Goal: Information Seeking & Learning: Learn about a topic

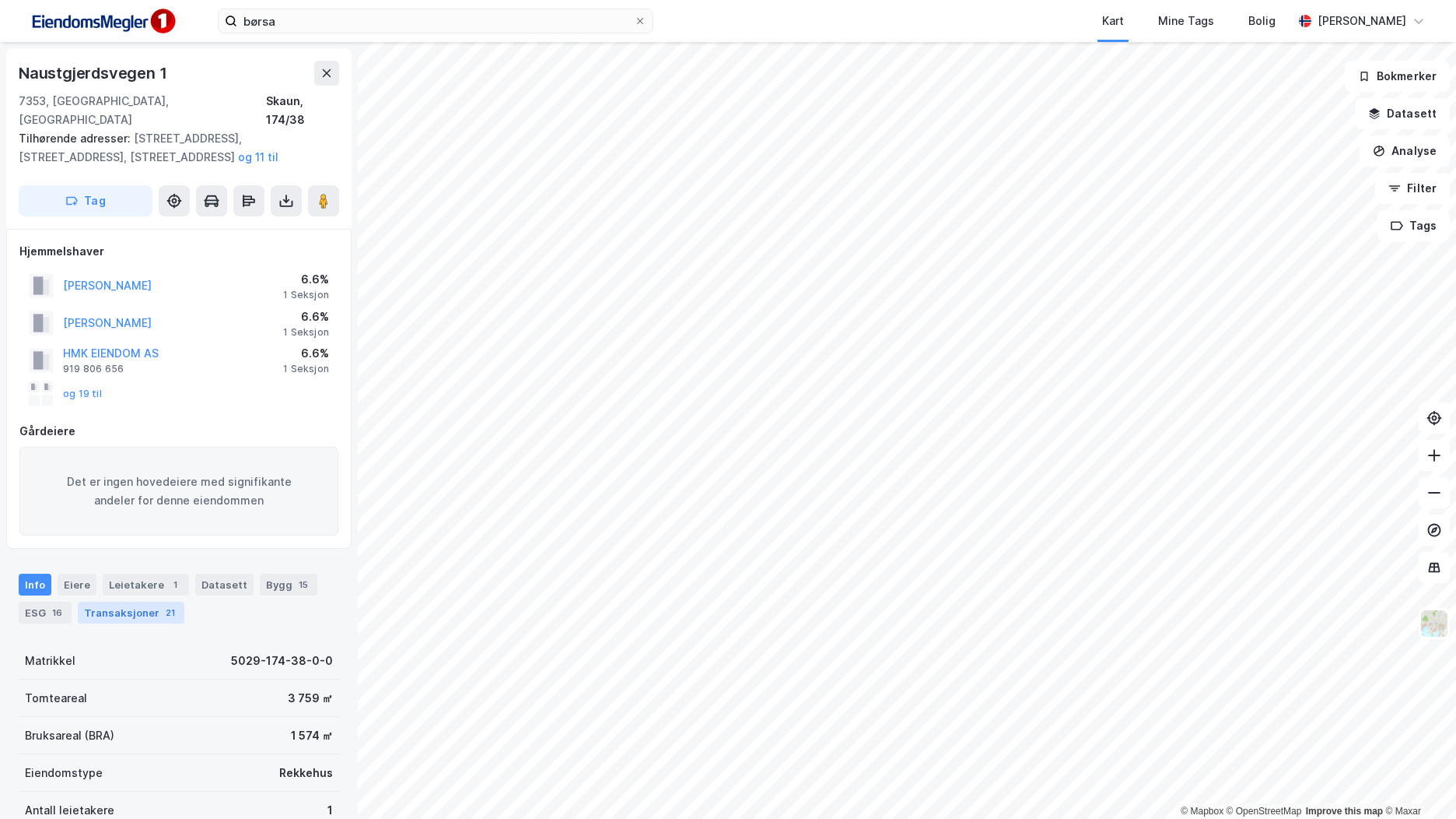
click at [162, 605] on div "21" at bounding box center [170, 612] width 16 height 16
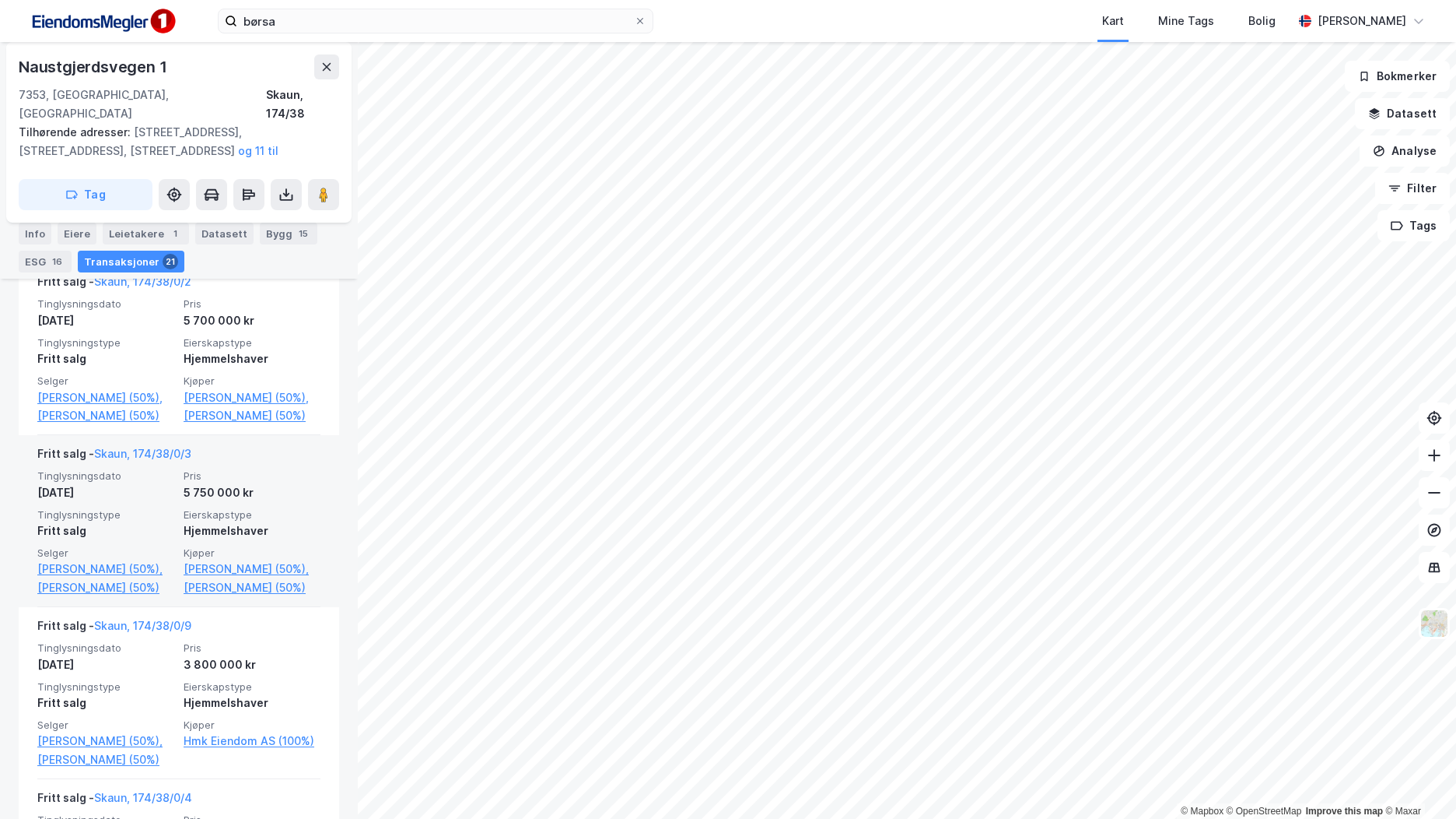
scroll to position [1264, 0]
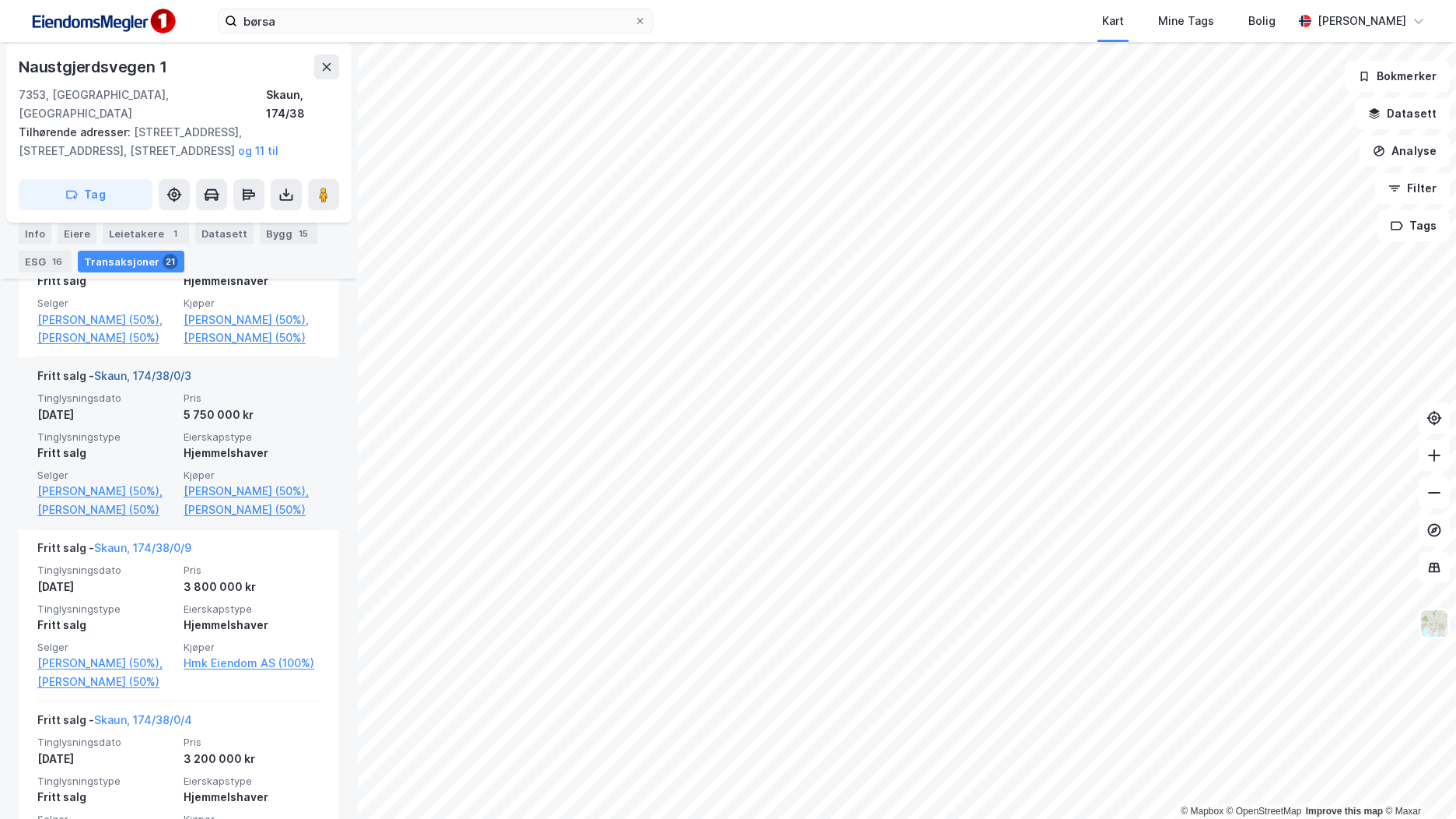
click at [186, 382] on link "Skaun, 174/38/0/3" at bounding box center [143, 375] width 97 height 13
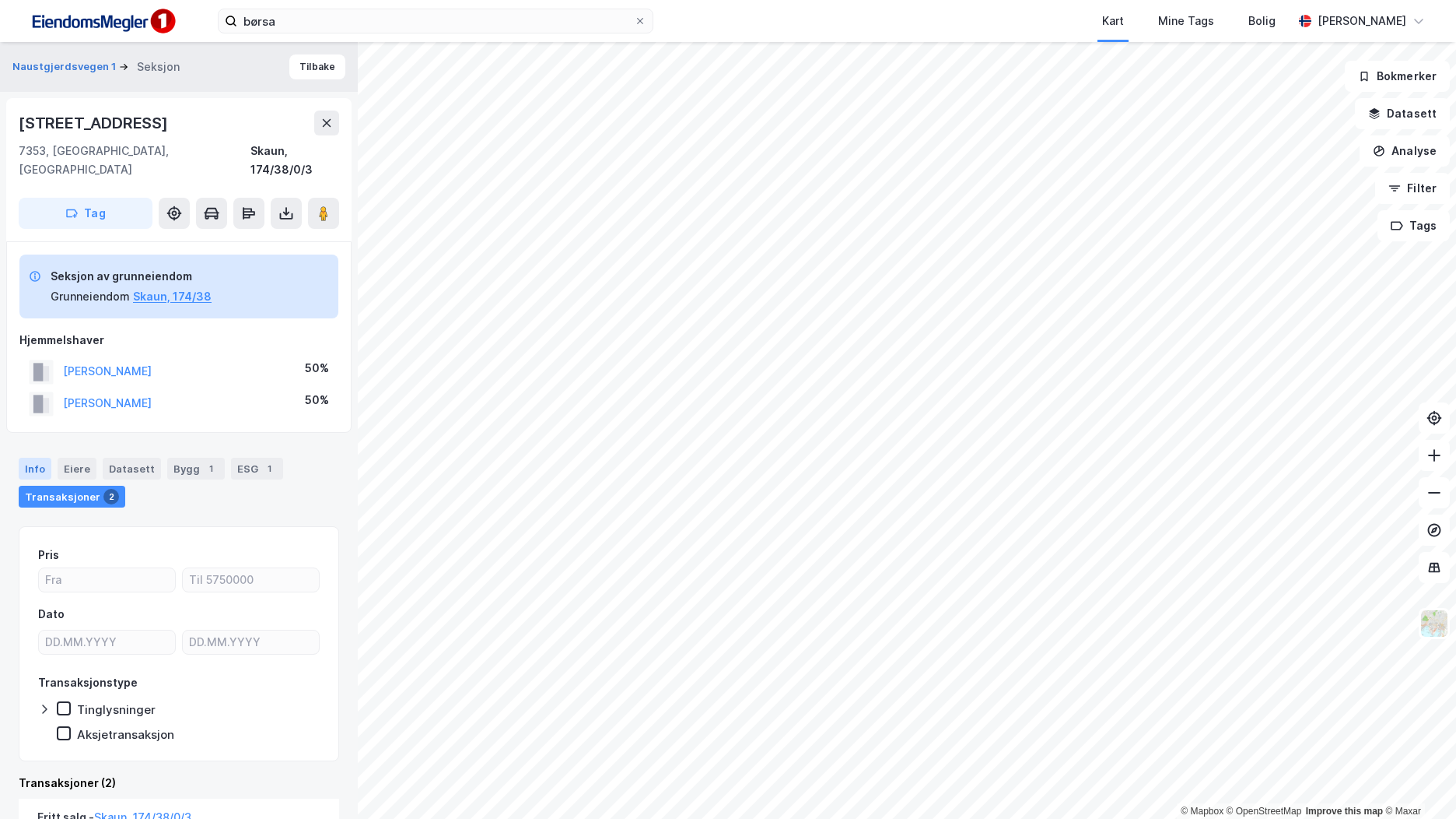
click at [27, 458] on div "Info" at bounding box center [35, 468] width 33 height 21
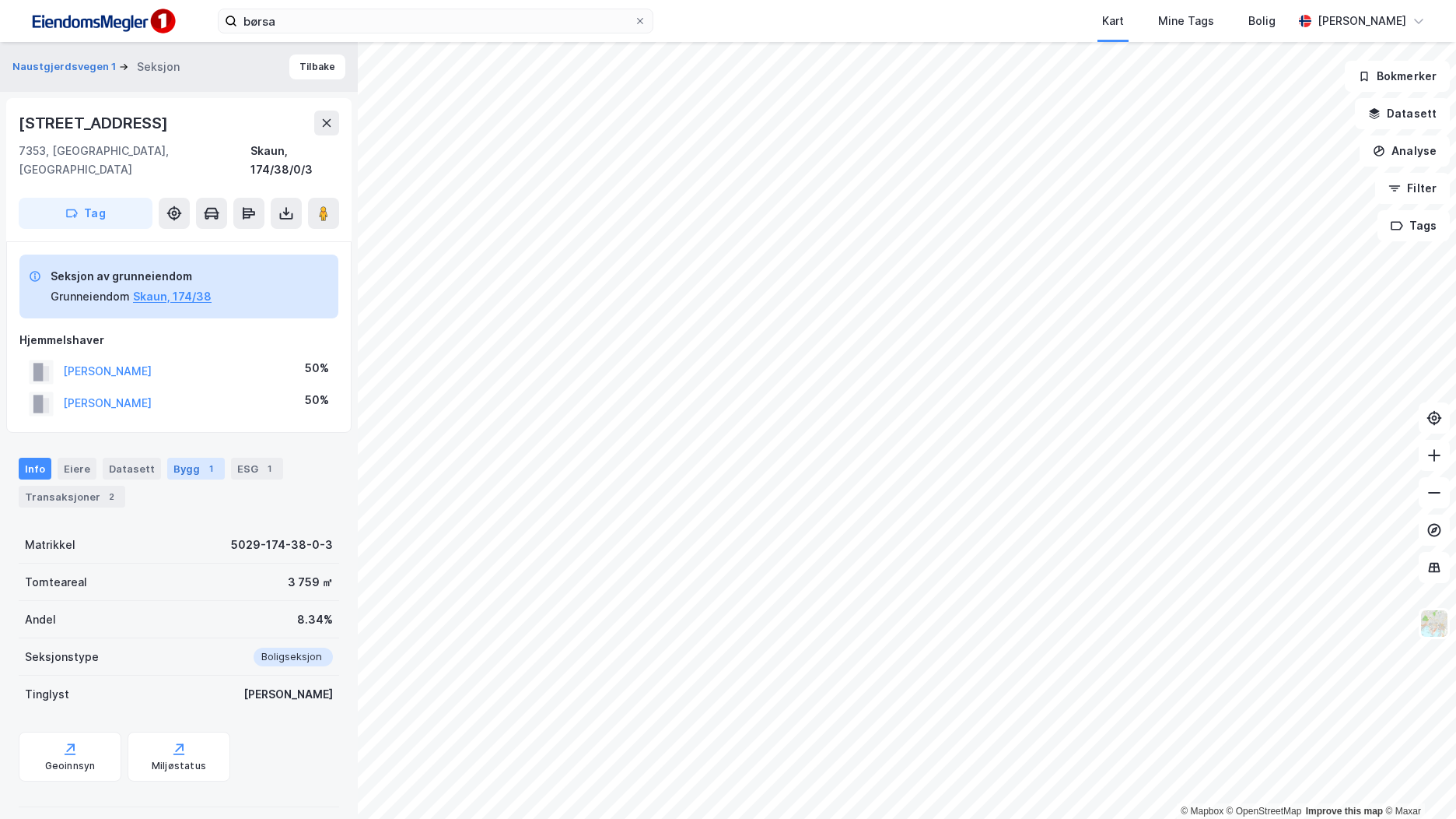
click at [204, 461] on div "1" at bounding box center [210, 468] width 16 height 16
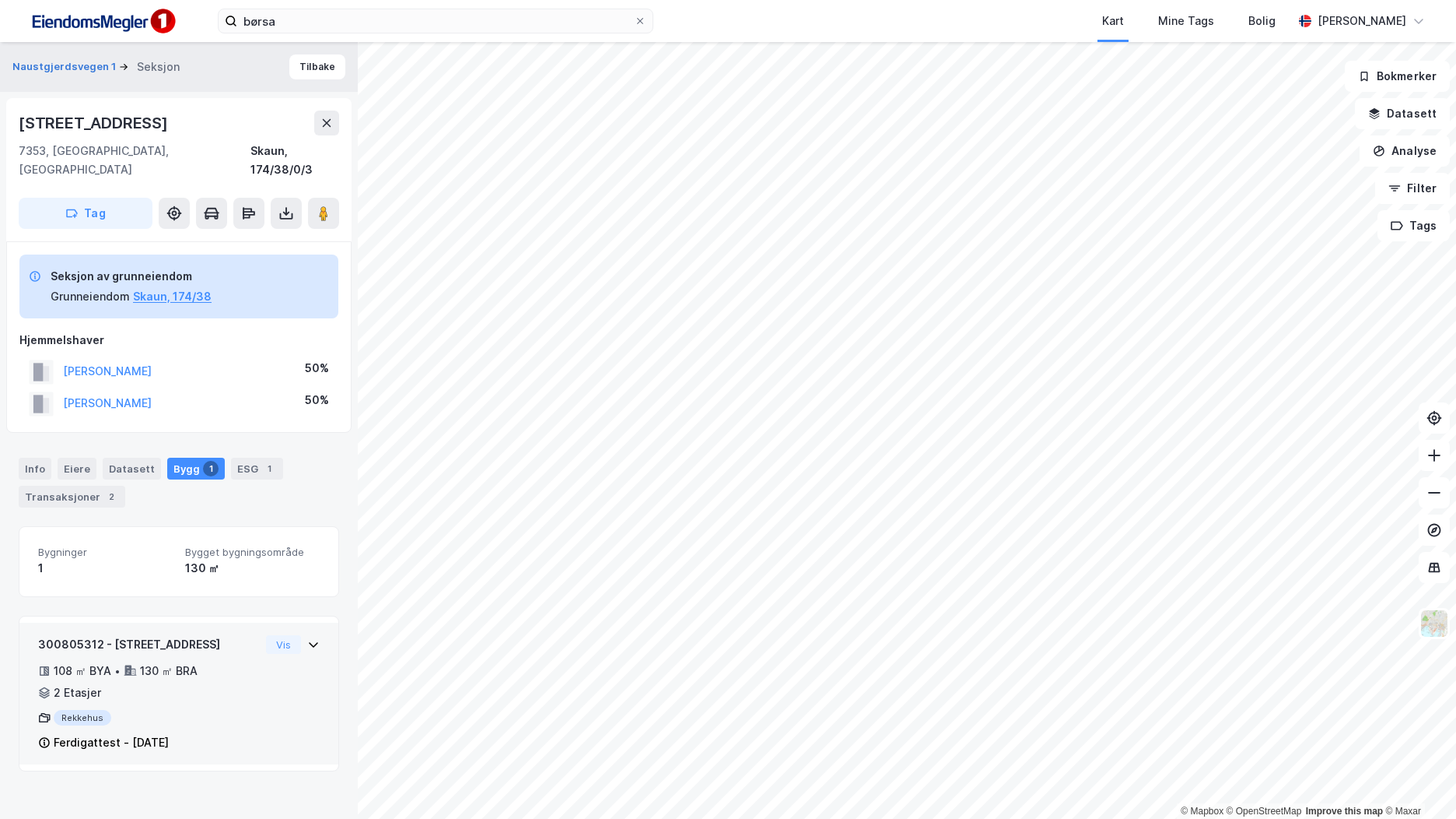
click at [230, 661] on div "108 ㎡ BYA • 130 ㎡ BRA • 2 Etasjer" at bounding box center [148, 681] width 222 height 40
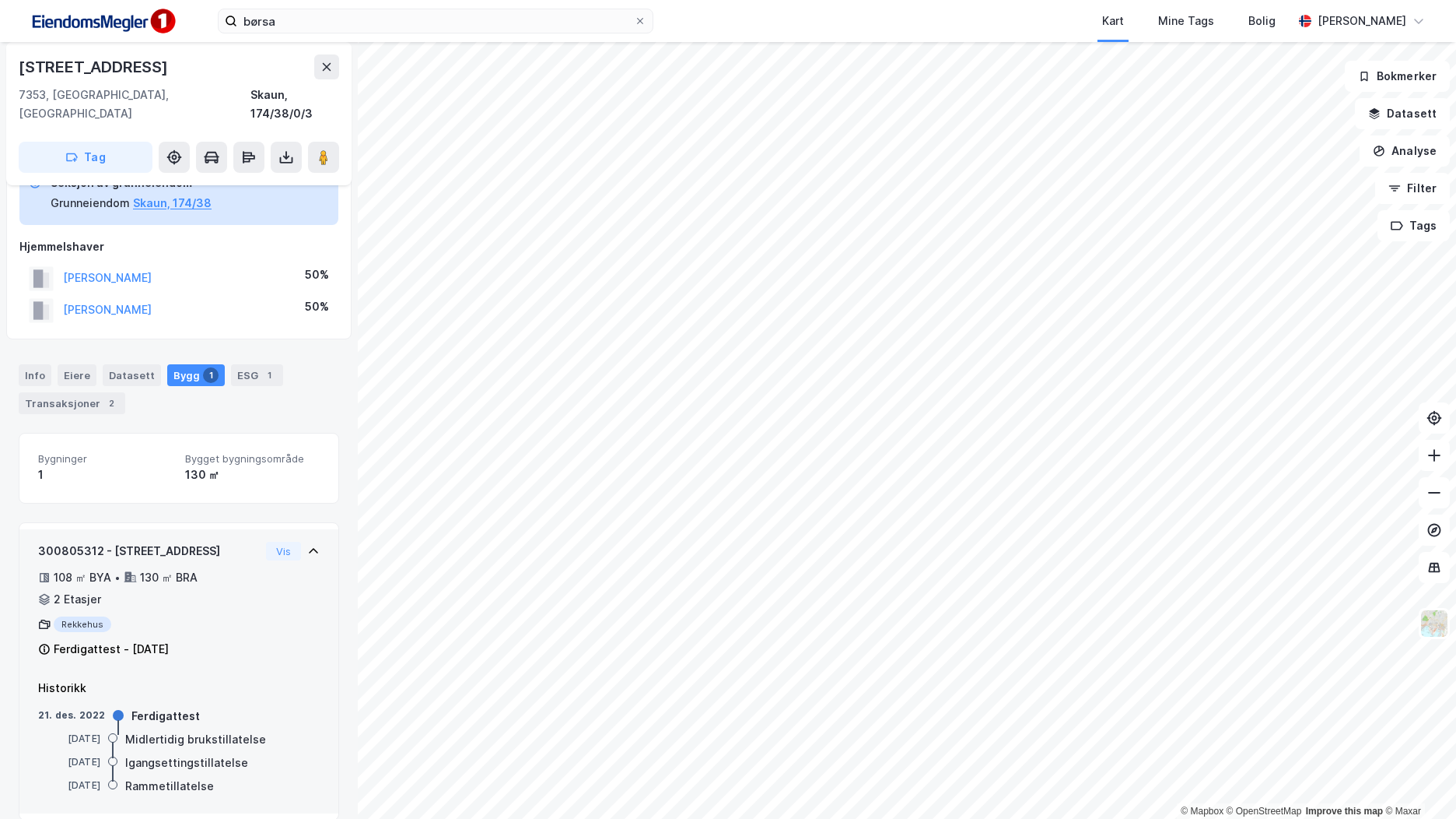
scroll to position [96, 0]
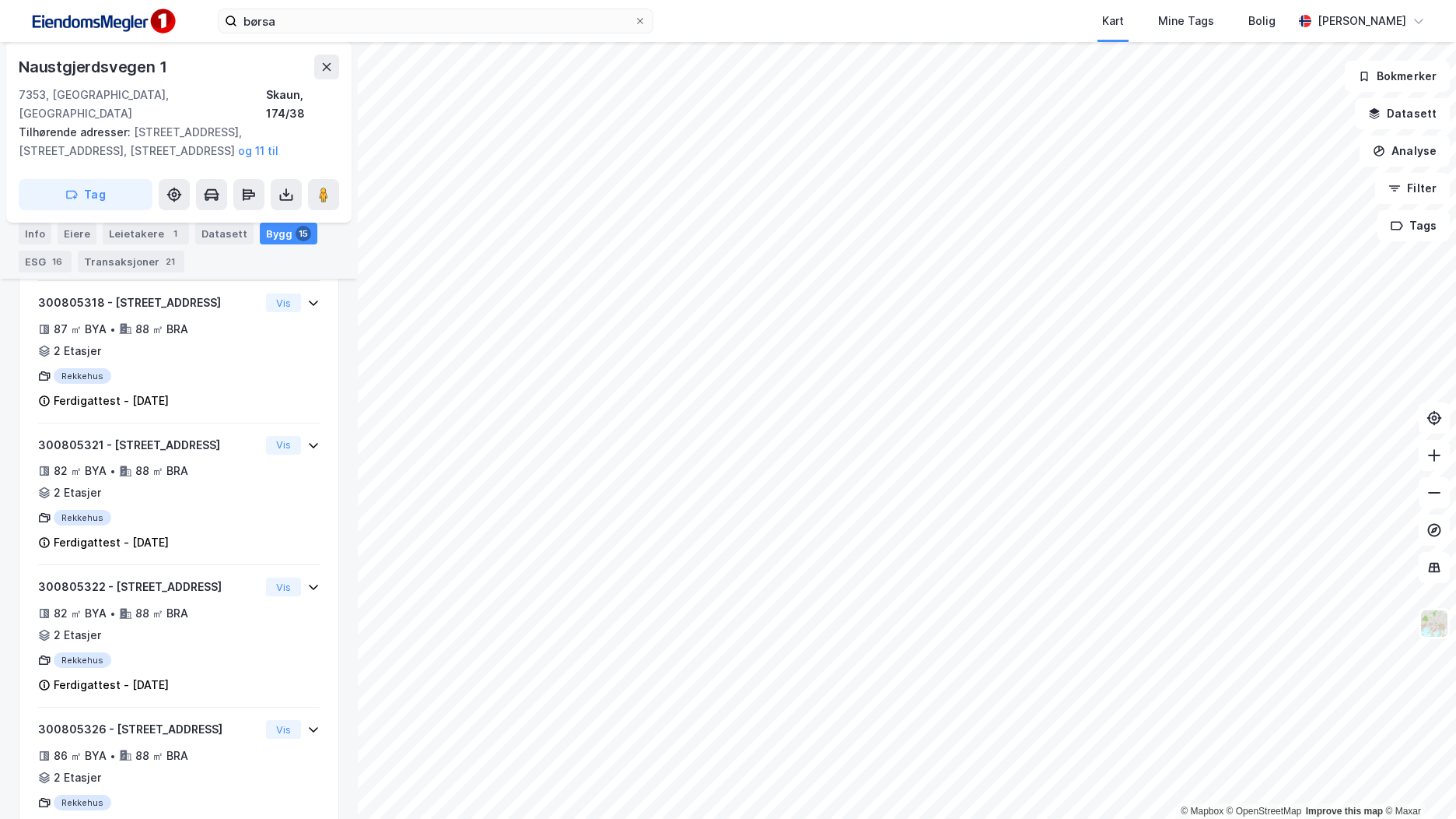
scroll to position [2078, 0]
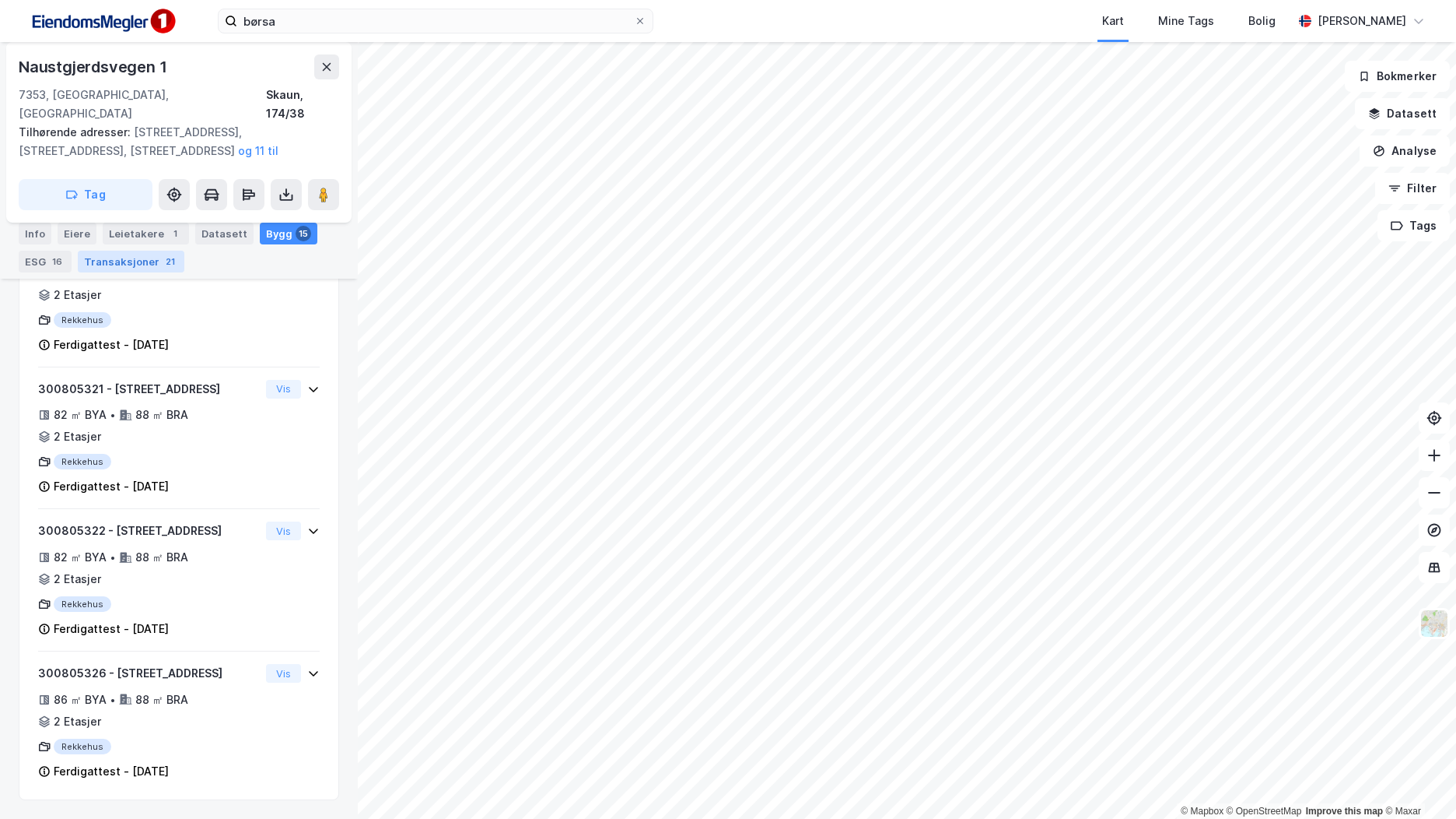
click at [137, 271] on div "Transaksjoner 21" at bounding box center [130, 261] width 106 height 21
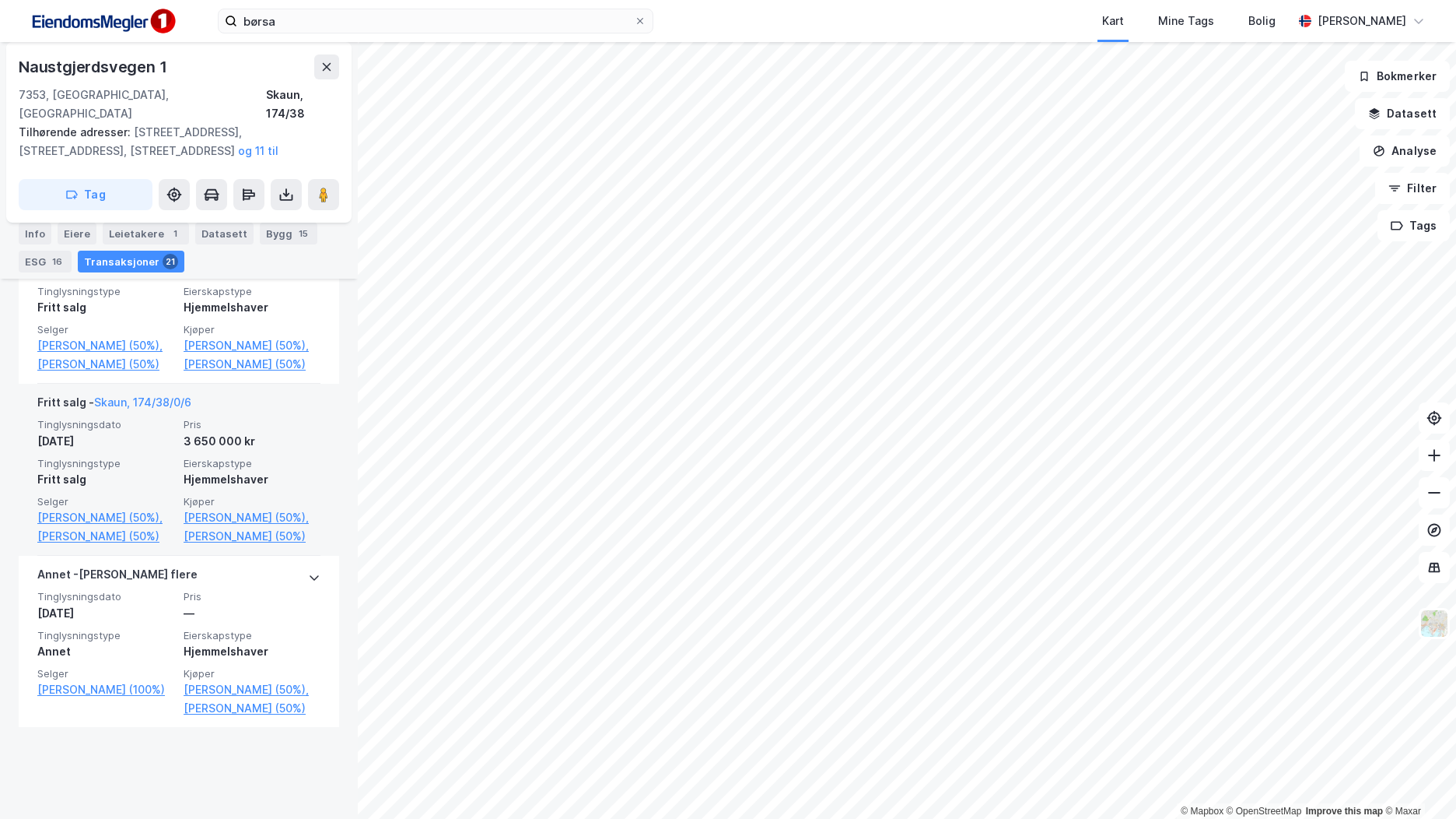
scroll to position [4130, 0]
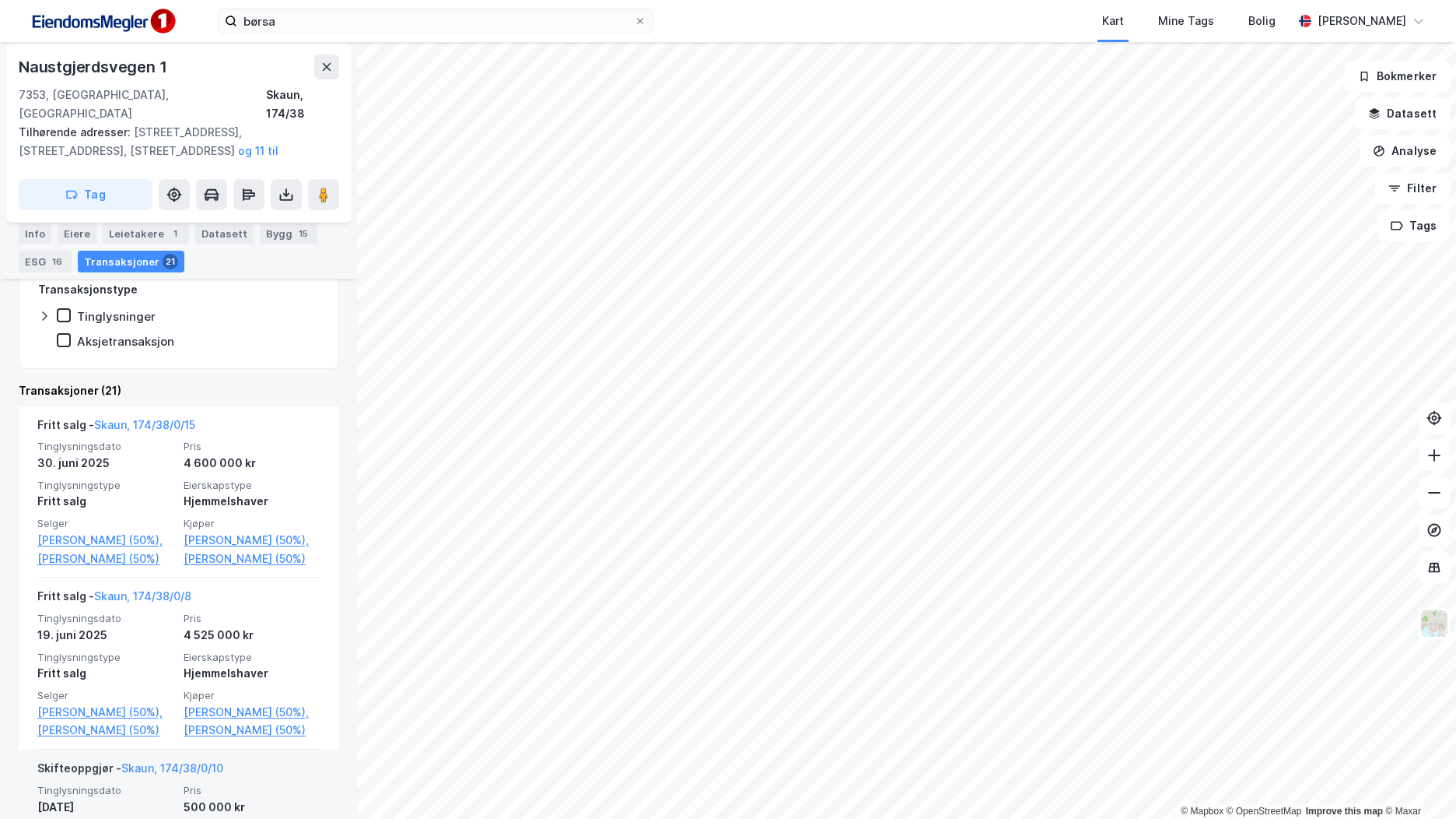
scroll to position [486, 0]
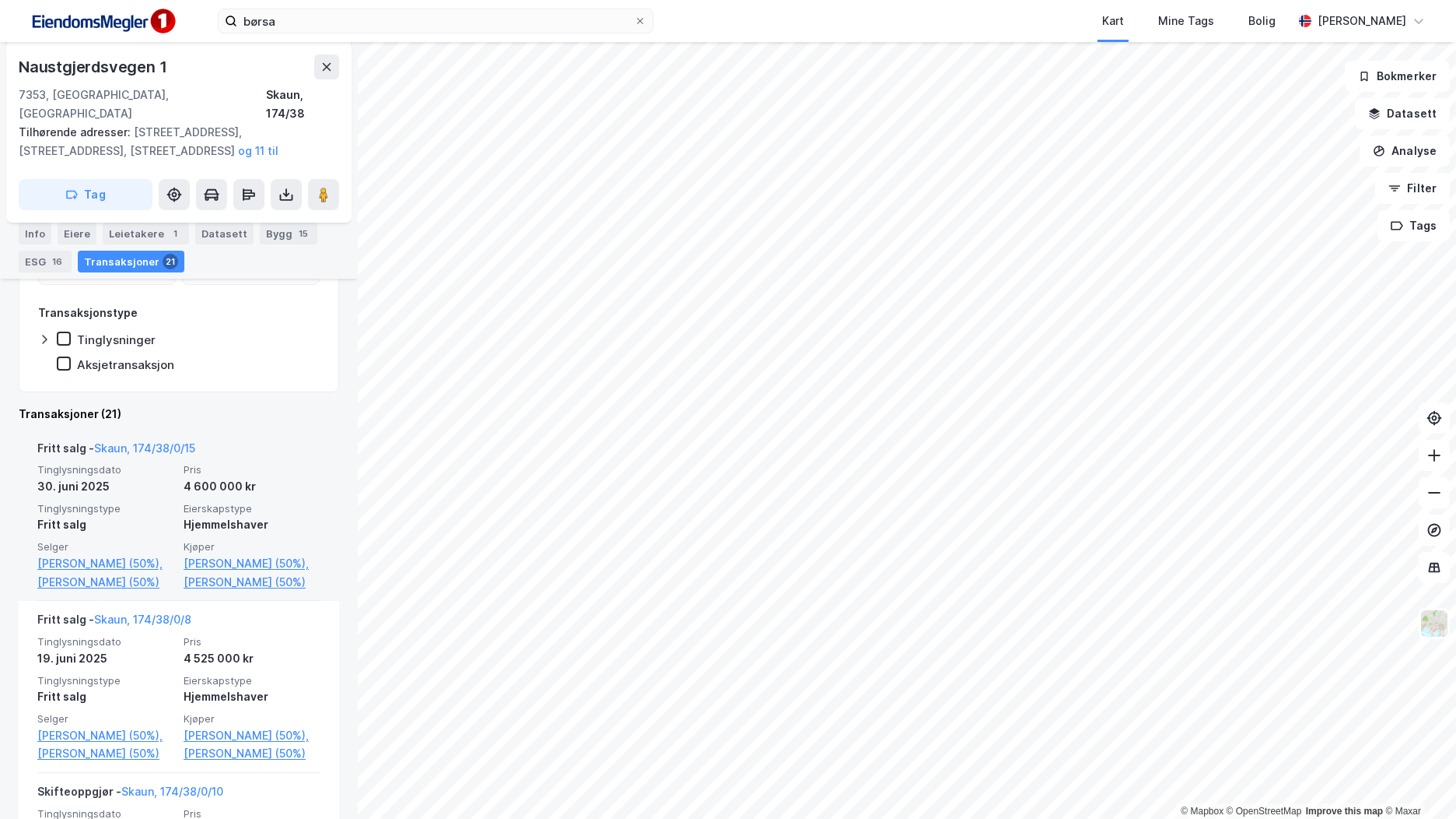
click at [284, 515] on div "Hjemmelshaver" at bounding box center [252, 525] width 137 height 19
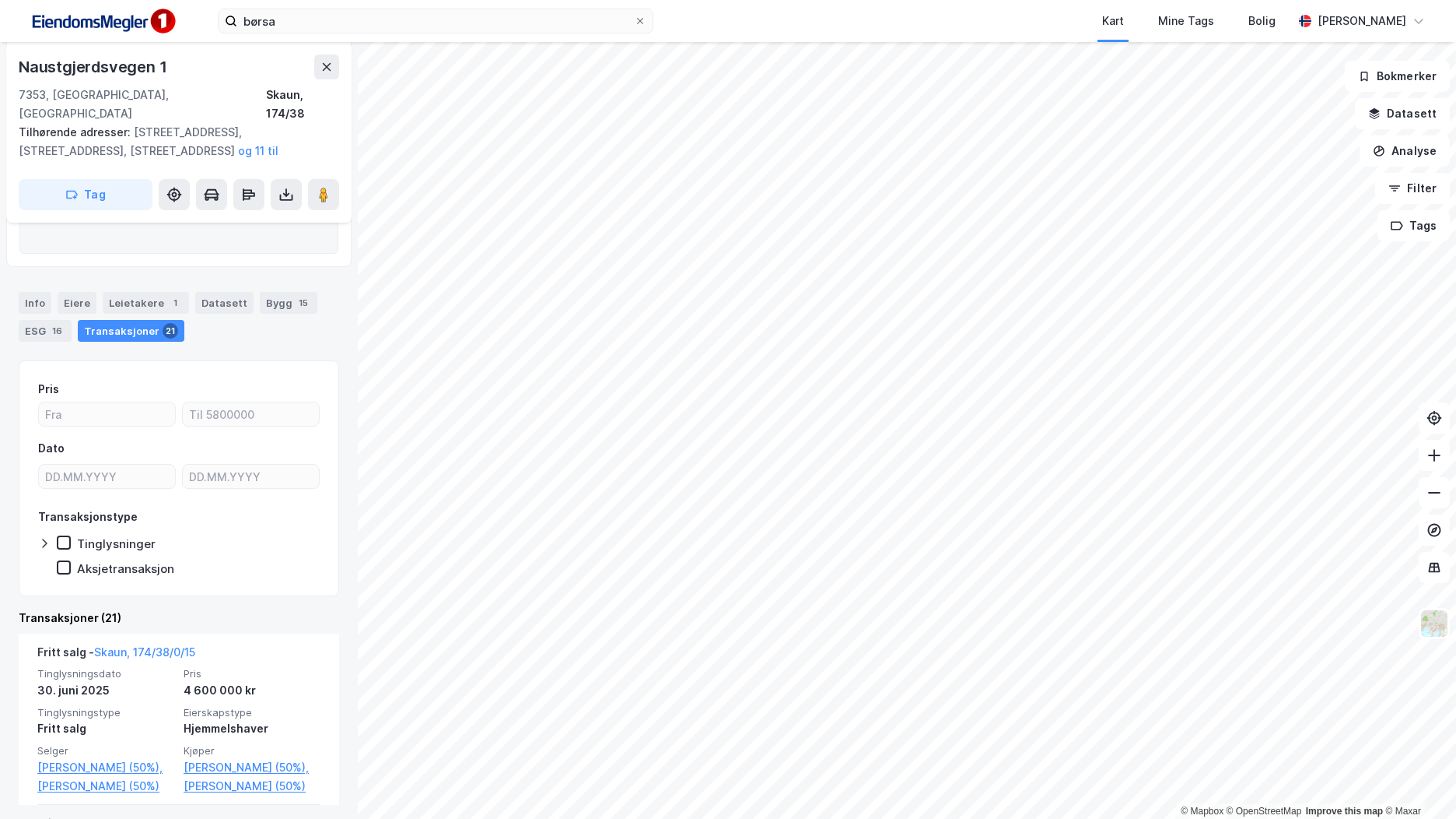
scroll to position [252, 0]
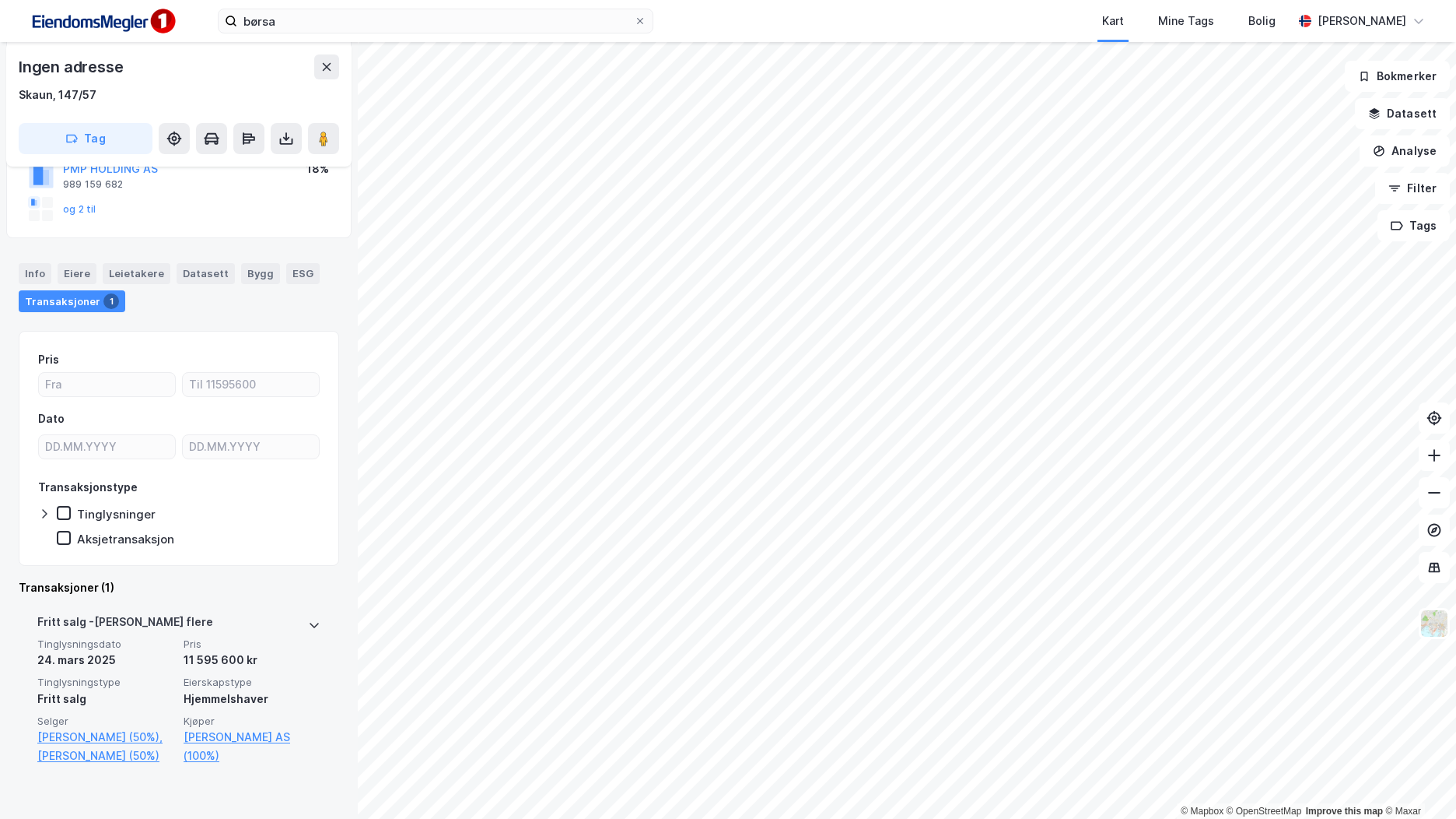
scroll to position [214, 0]
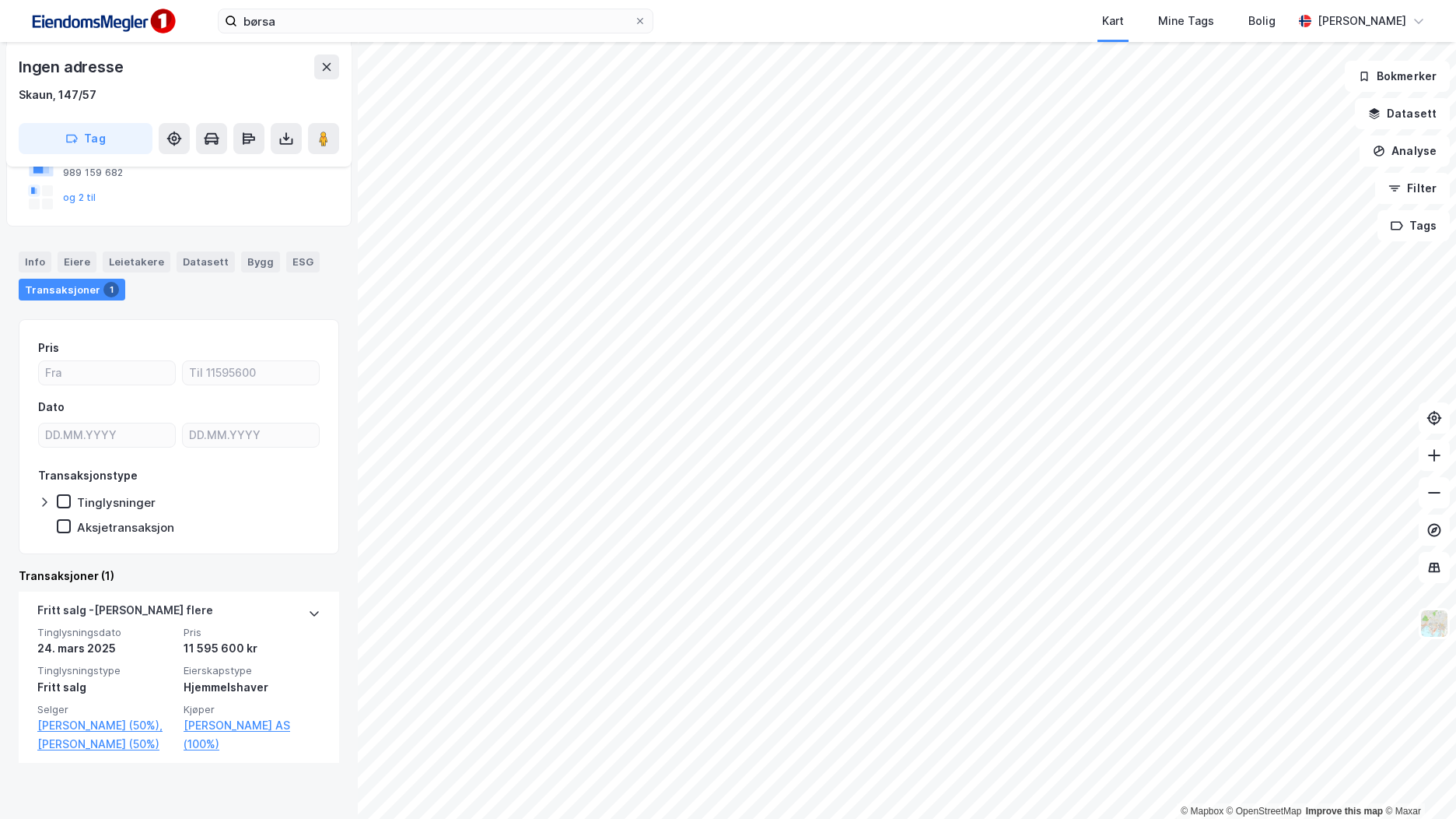
click at [39, 266] on div "Info" at bounding box center [35, 261] width 33 height 21
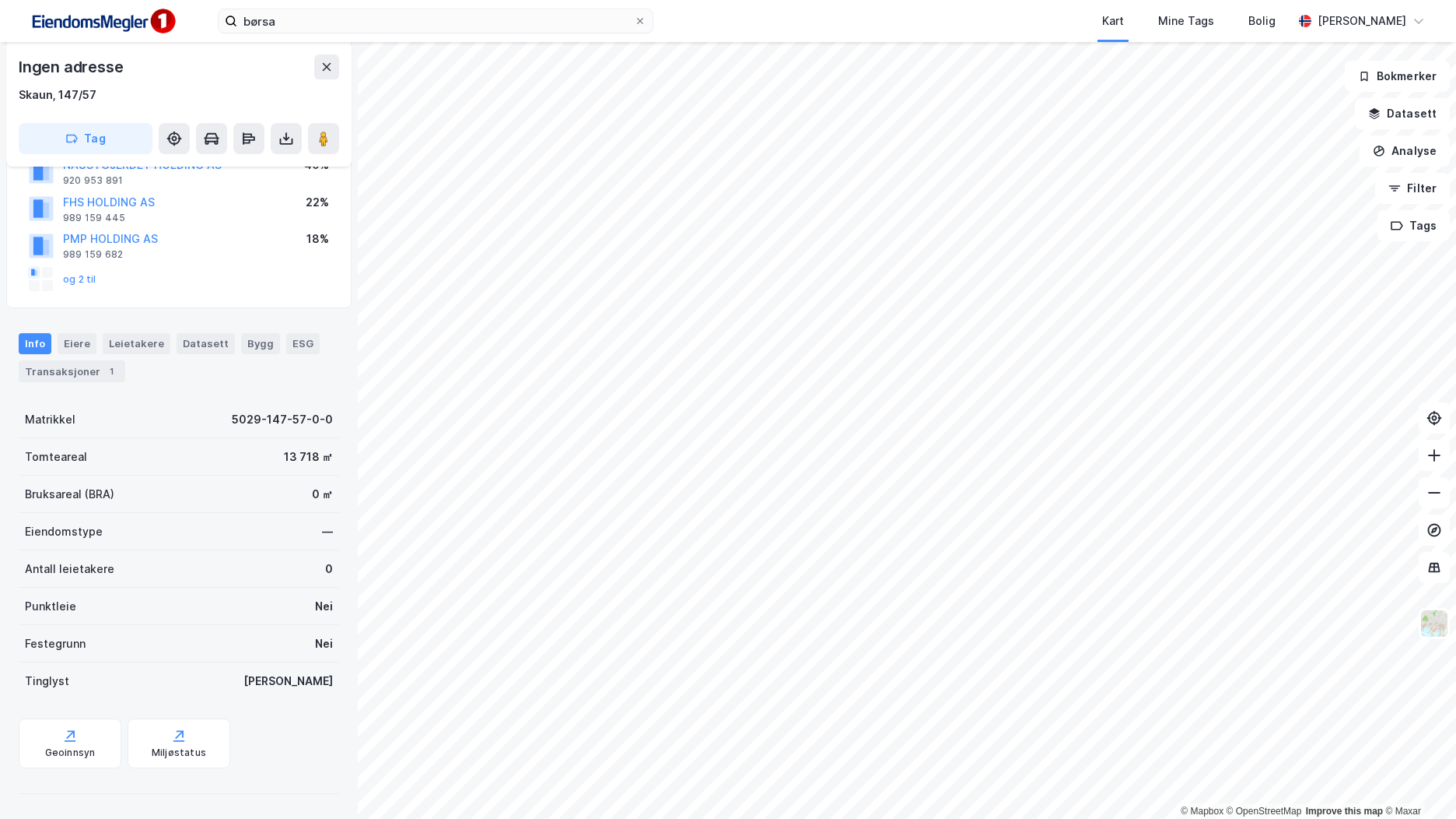
scroll to position [133, 0]
click at [88, 746] on div "Geoinnsyn" at bounding box center [70, 752] width 50 height 12
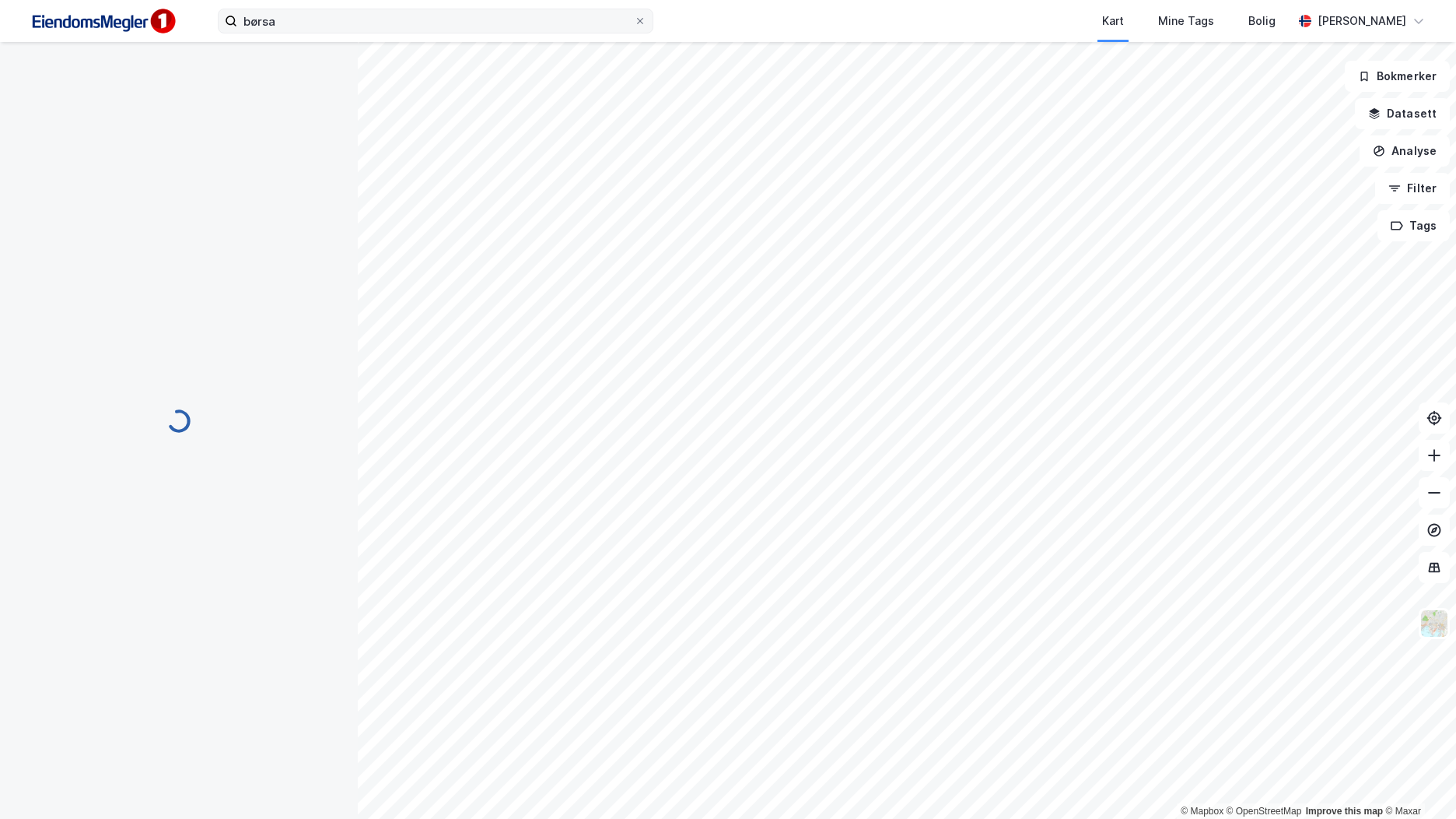
scroll to position [133, 0]
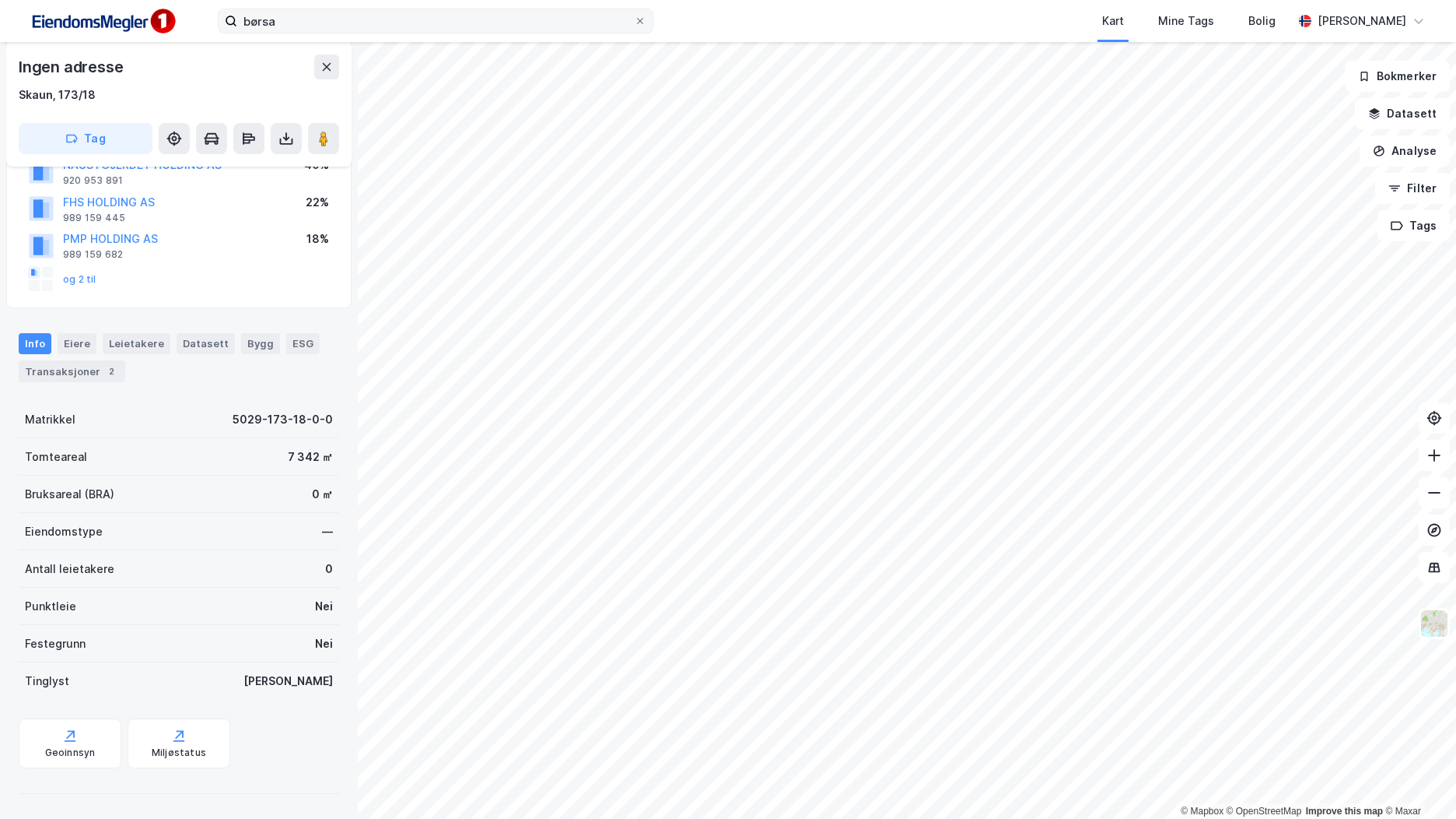
scroll to position [65, 0]
